Goal: Task Accomplishment & Management: Use online tool/utility

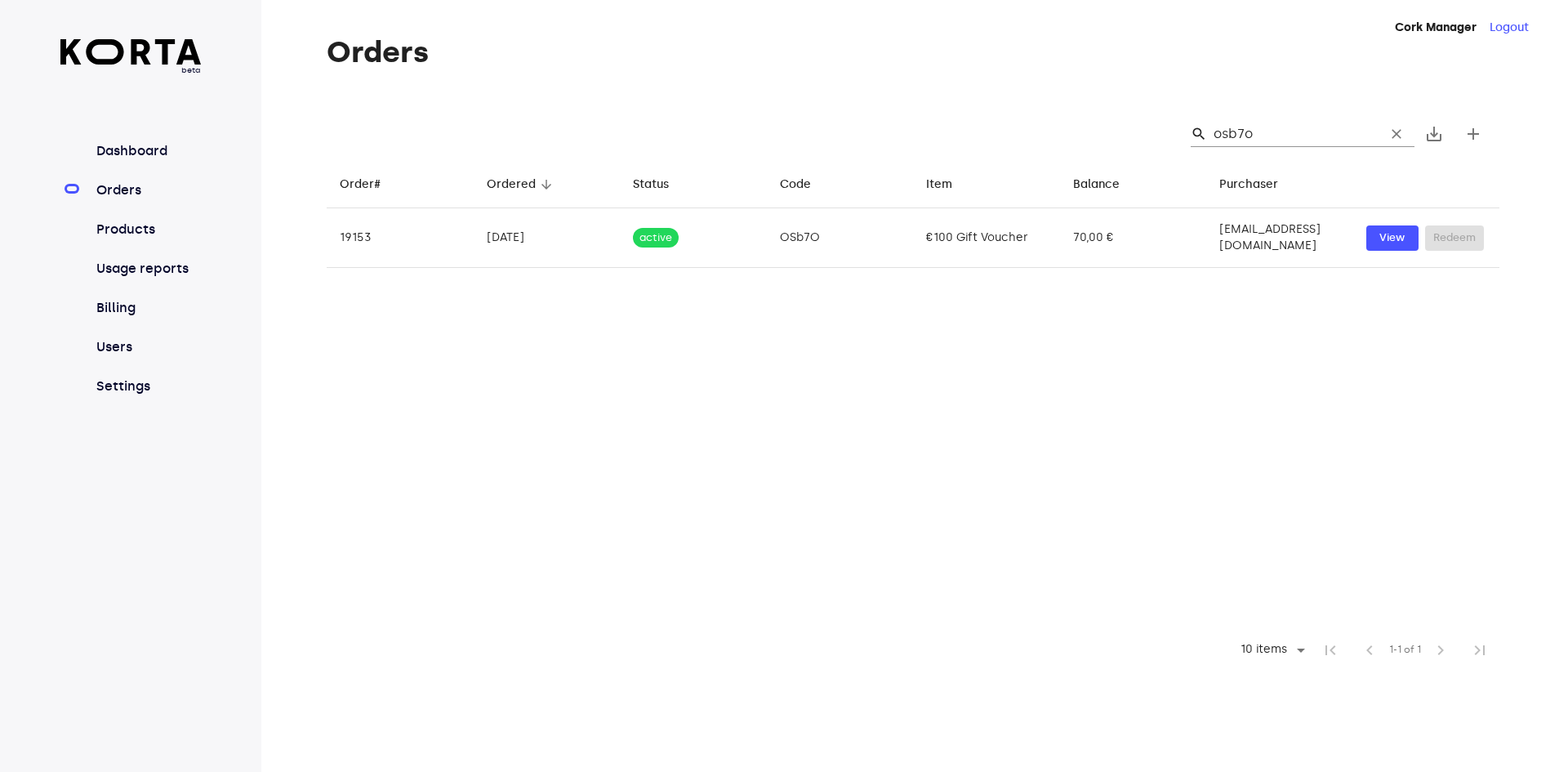
click at [1401, 136] on span "clear" at bounding box center [1395, 133] width 16 height 16
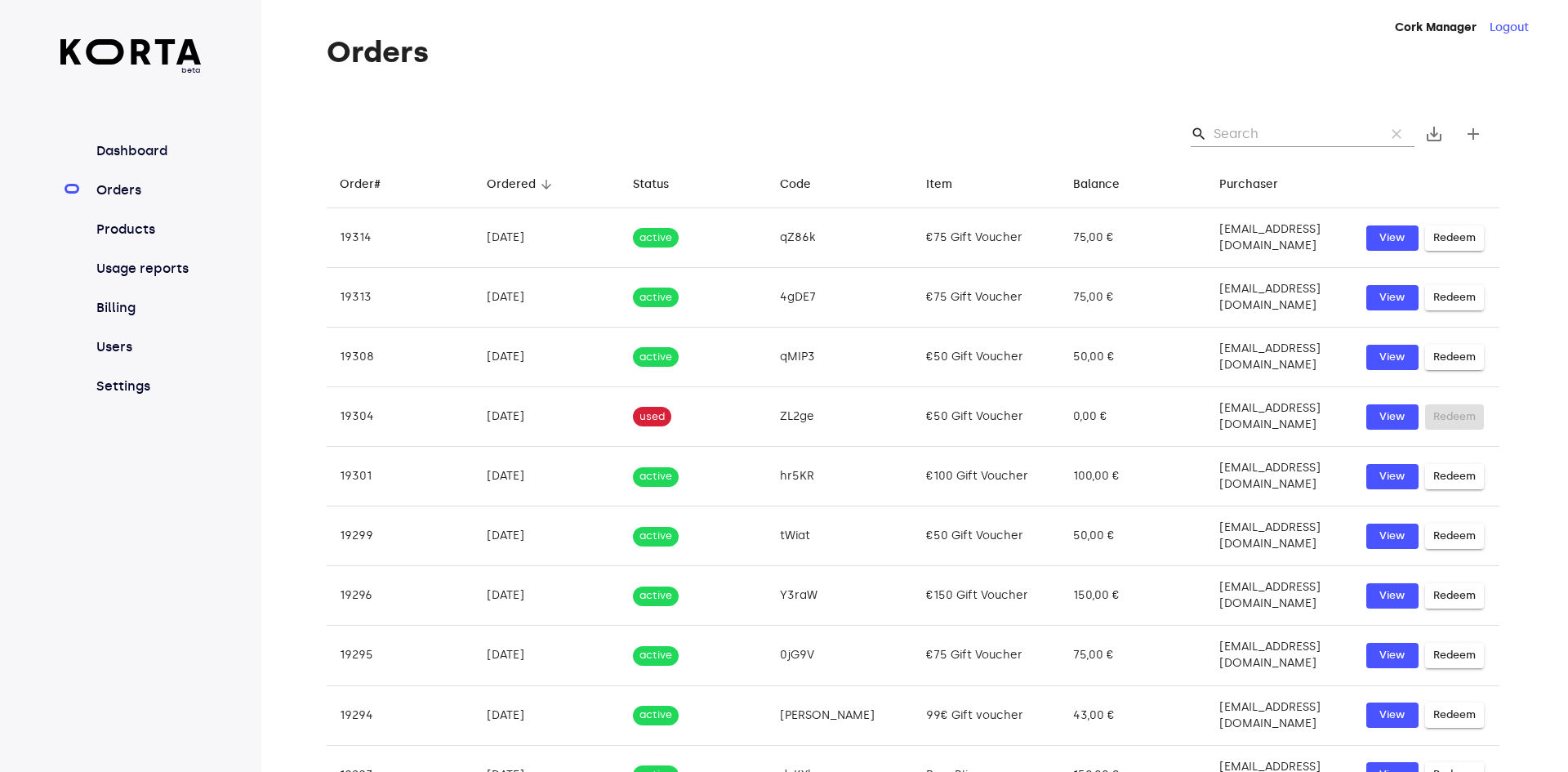
click at [1264, 137] on input "Search" at bounding box center [1292, 133] width 158 height 26
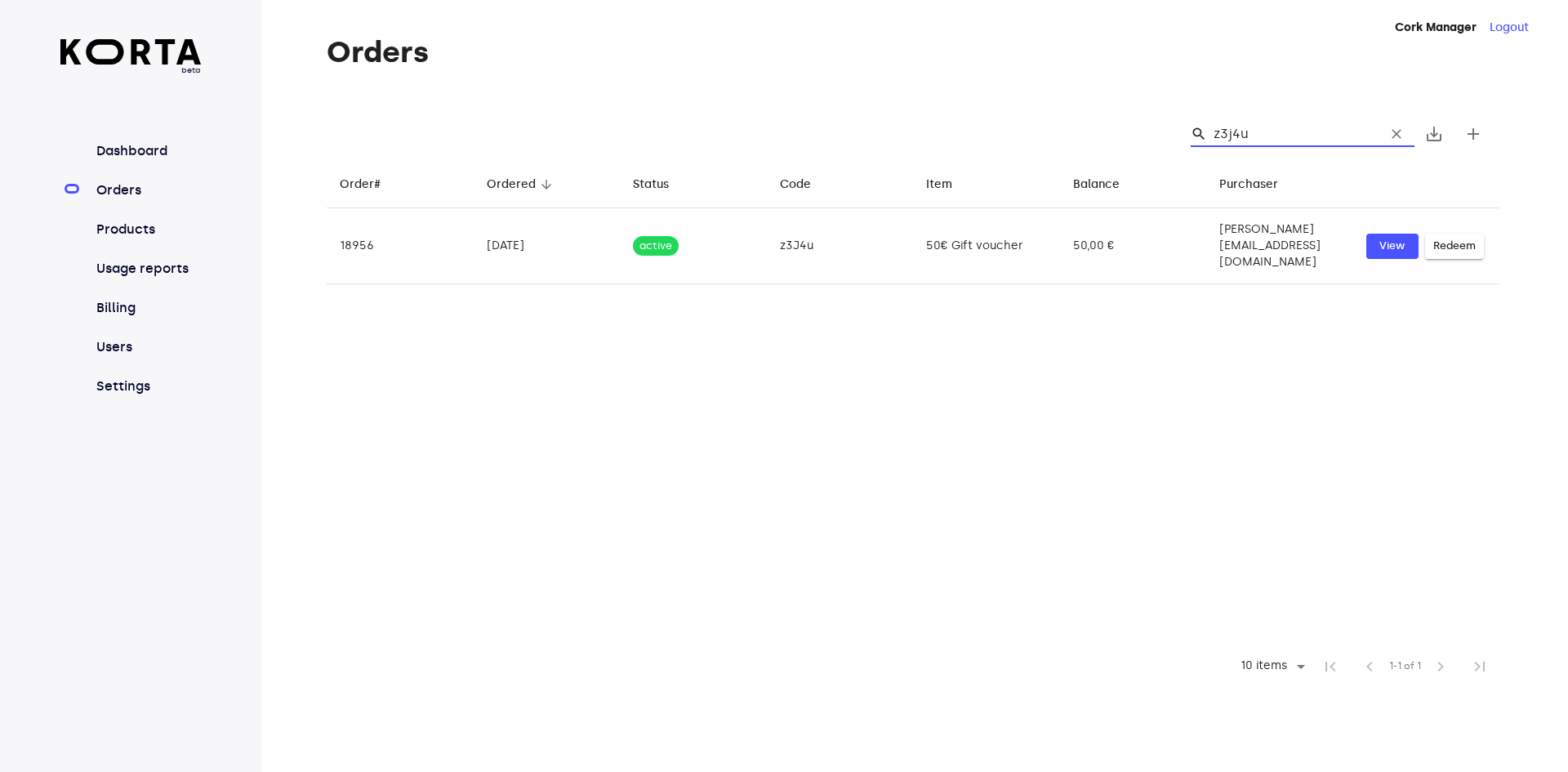
click at [1327, 140] on input "z3j4u" at bounding box center [1292, 133] width 158 height 26
type input "z3j4u"
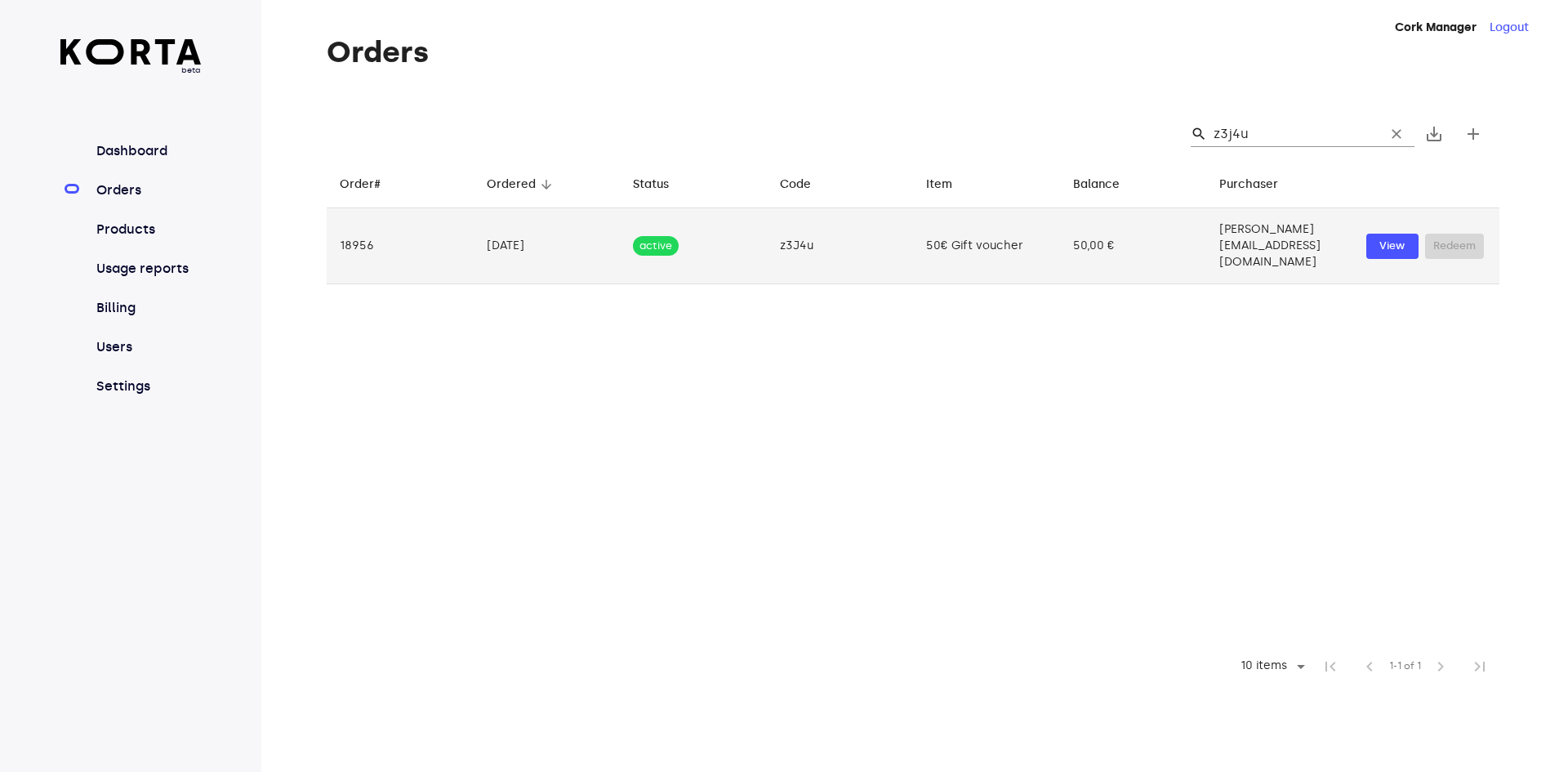
click at [1088, 234] on td "50,00 €" at bounding box center [1133, 246] width 147 height 76
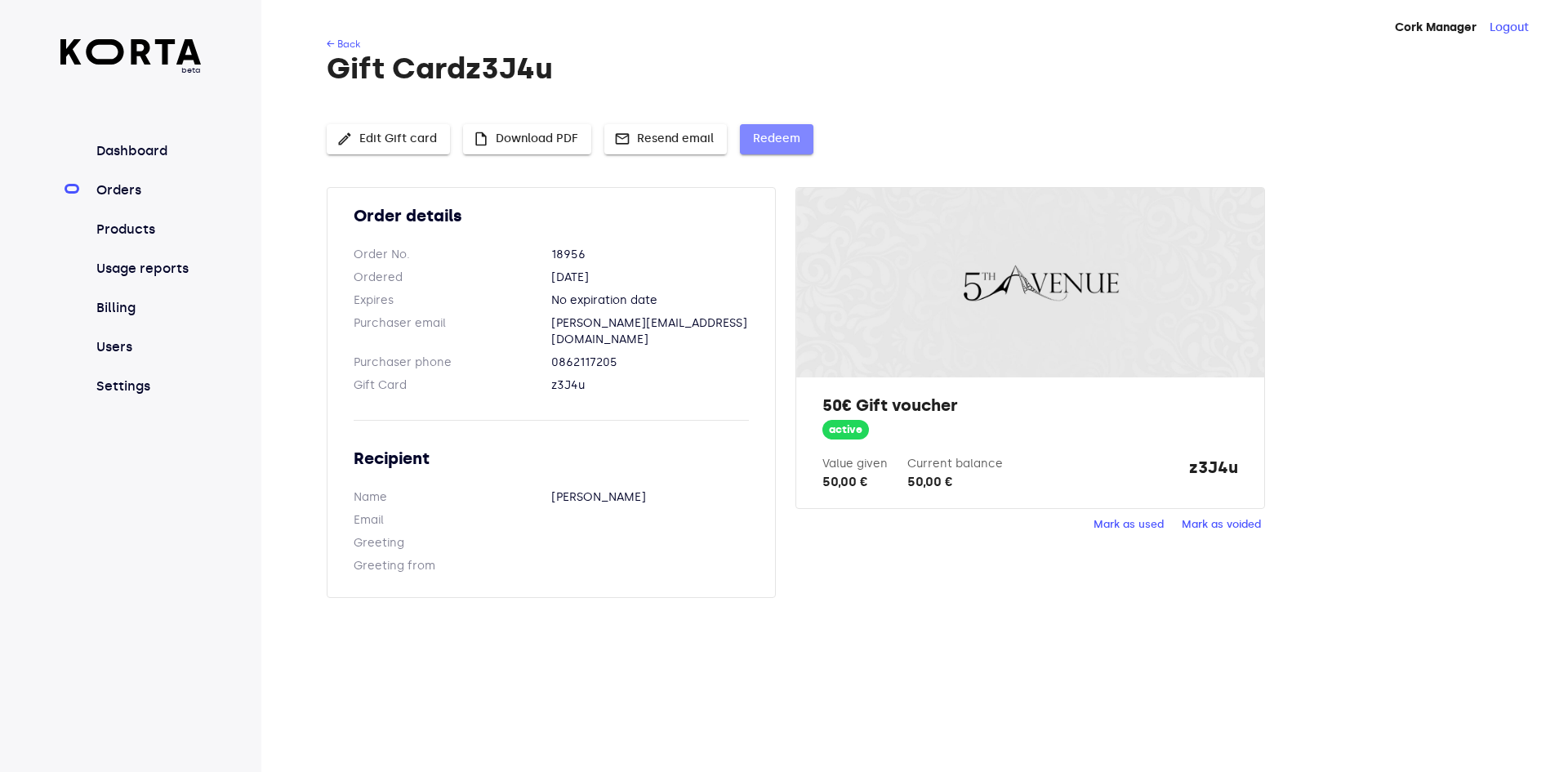
click at [773, 152] on button "Redeem" at bounding box center [776, 139] width 74 height 31
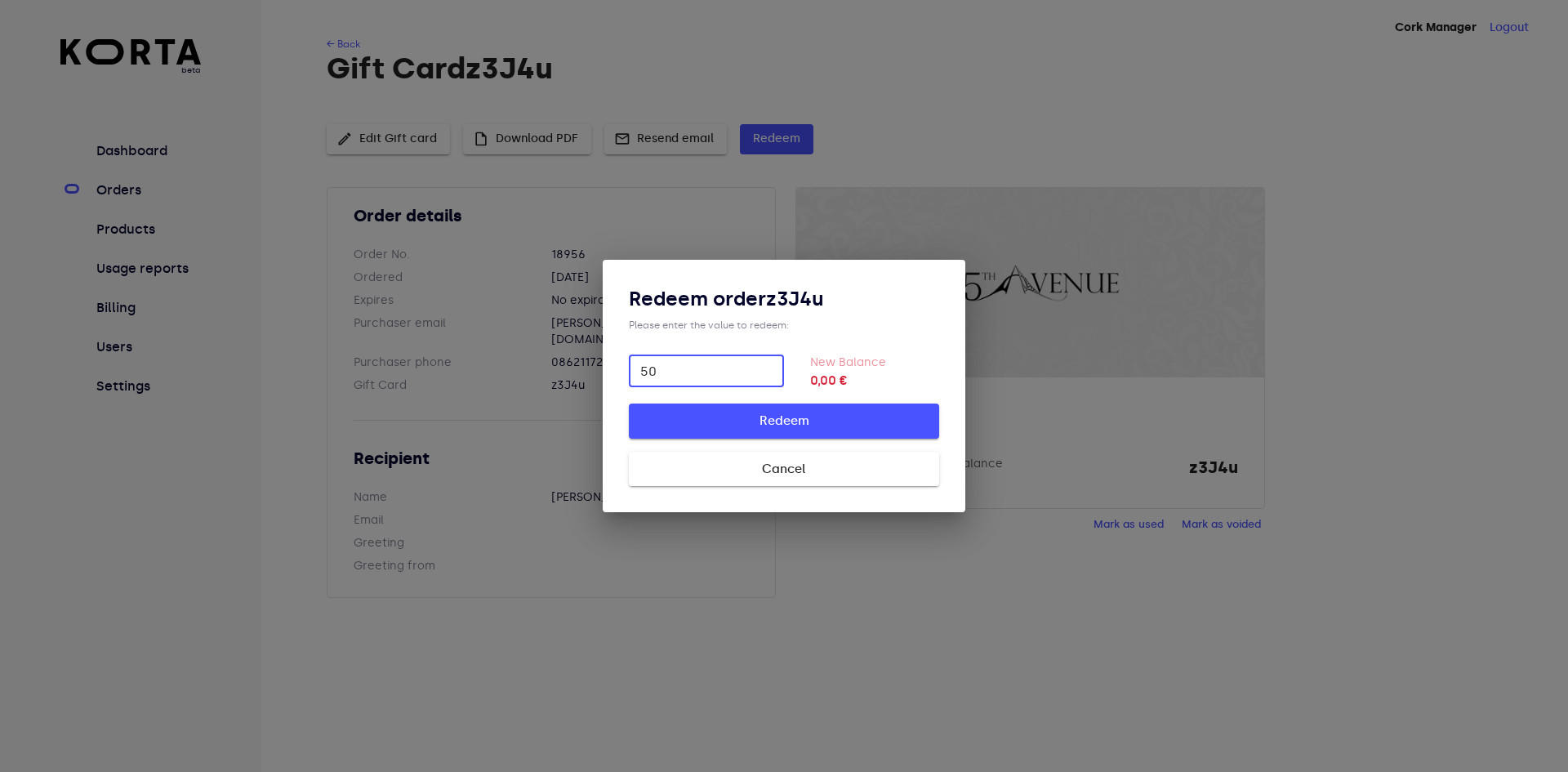
type input "50"
click at [629, 404] on button "Redeem" at bounding box center [784, 421] width 311 height 35
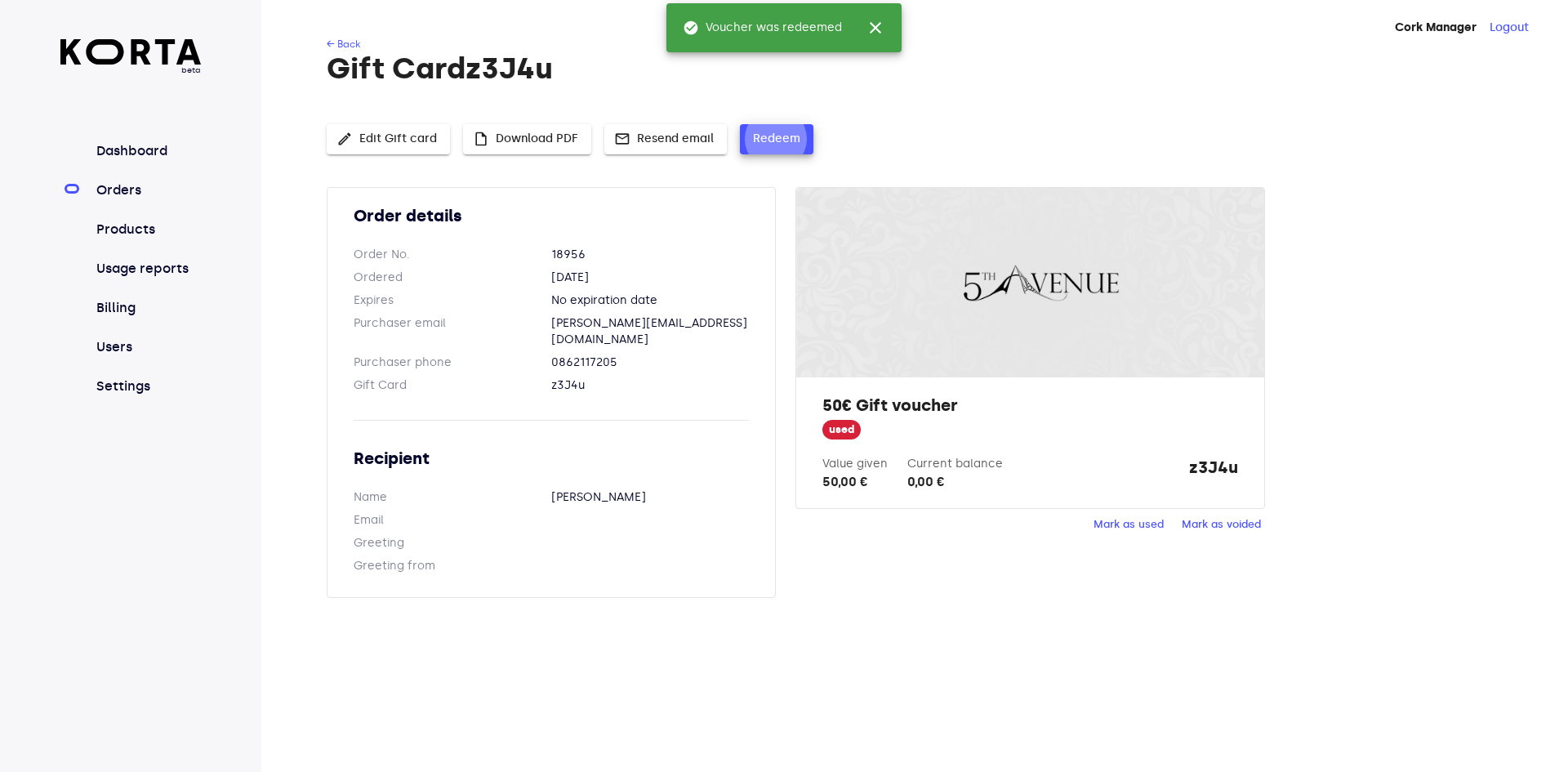
click at [178, 66] on span "beta" at bounding box center [130, 70] width 141 height 12
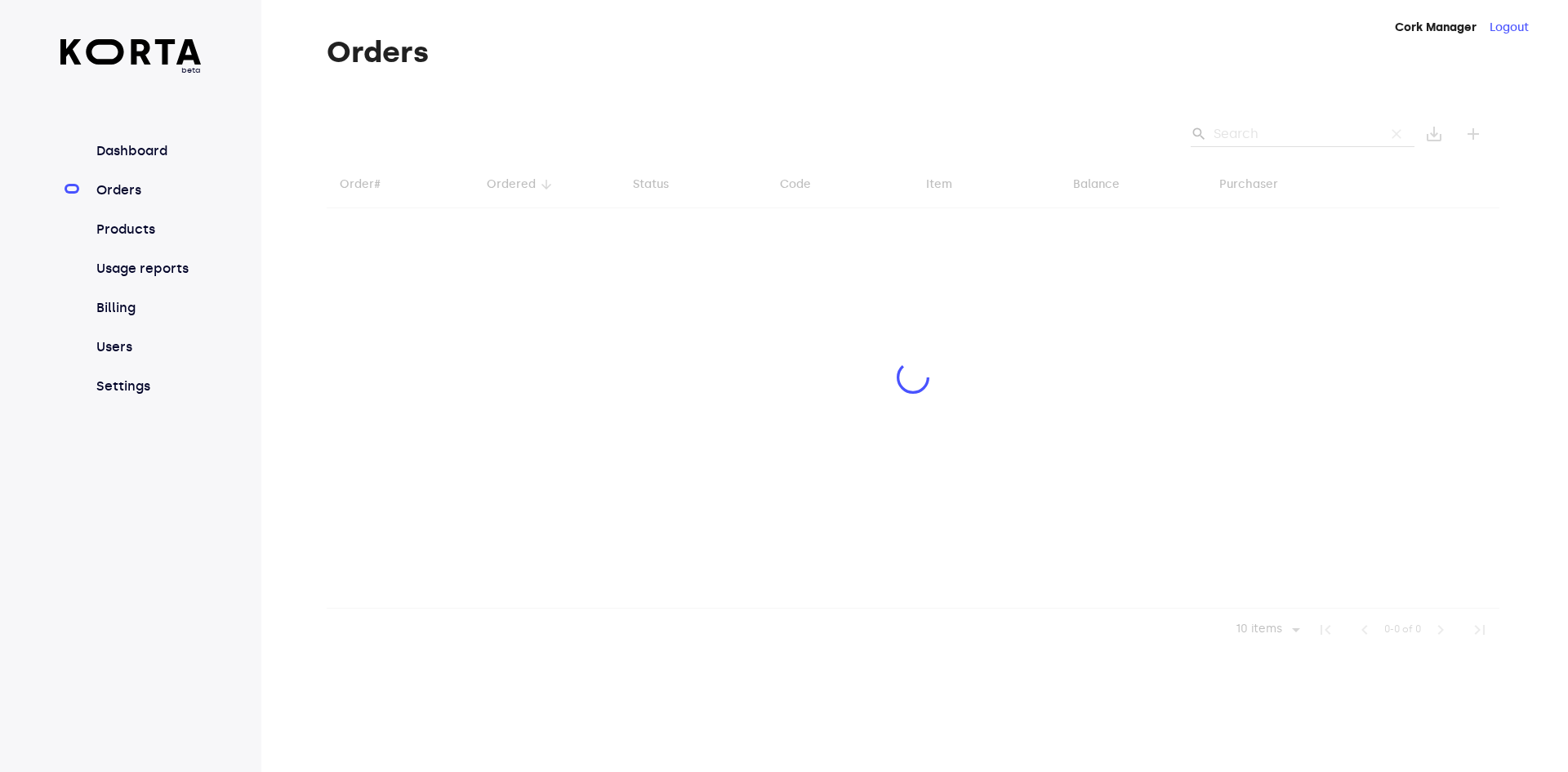
click at [130, 190] on link "Orders" at bounding box center [147, 190] width 108 height 19
click at [143, 191] on link "Orders" at bounding box center [147, 190] width 108 height 19
